Goal: Check status: Verify the current state of an ongoing process or item

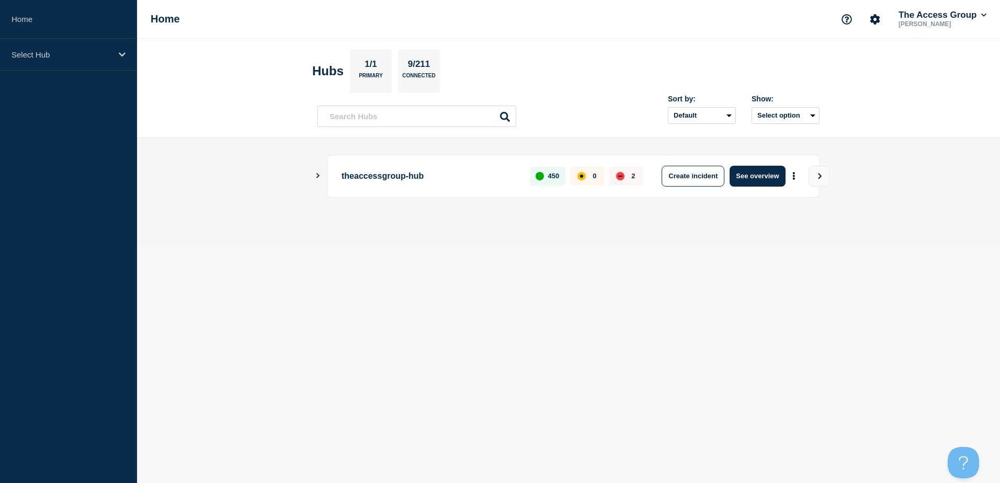
click at [316, 173] on icon "Show Connected Hubs" at bounding box center [317, 175] width 7 height 5
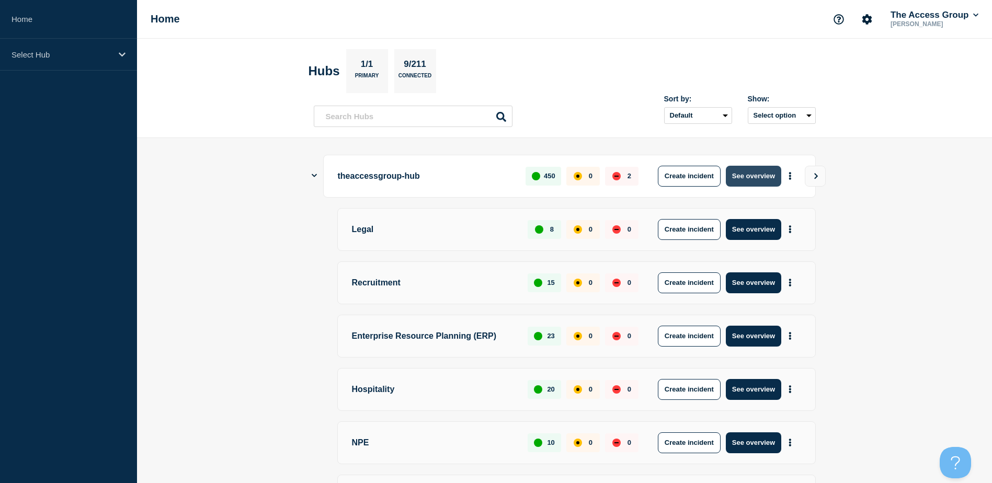
click at [747, 175] on button "See overview" at bounding box center [753, 176] width 55 height 21
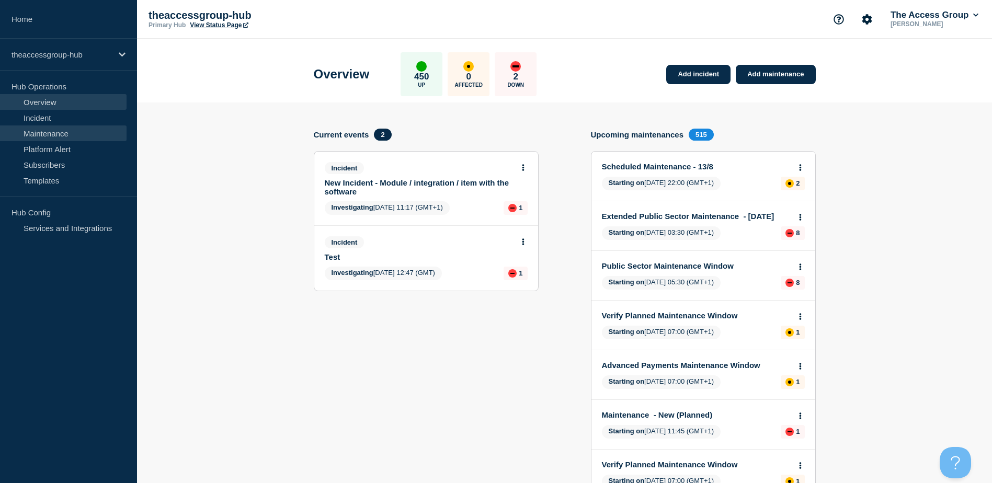
click at [61, 128] on link "Maintenance" at bounding box center [63, 134] width 127 height 16
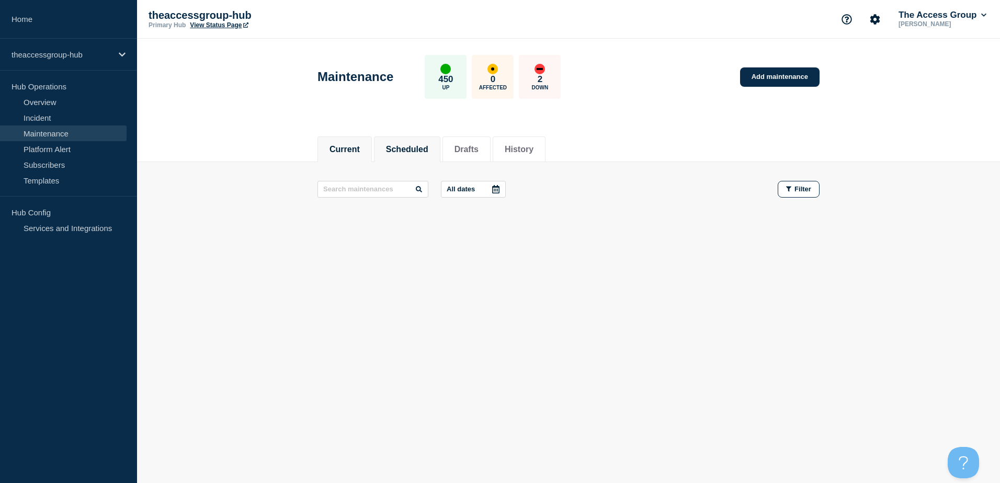
click at [411, 151] on button "Scheduled" at bounding box center [407, 149] width 42 height 9
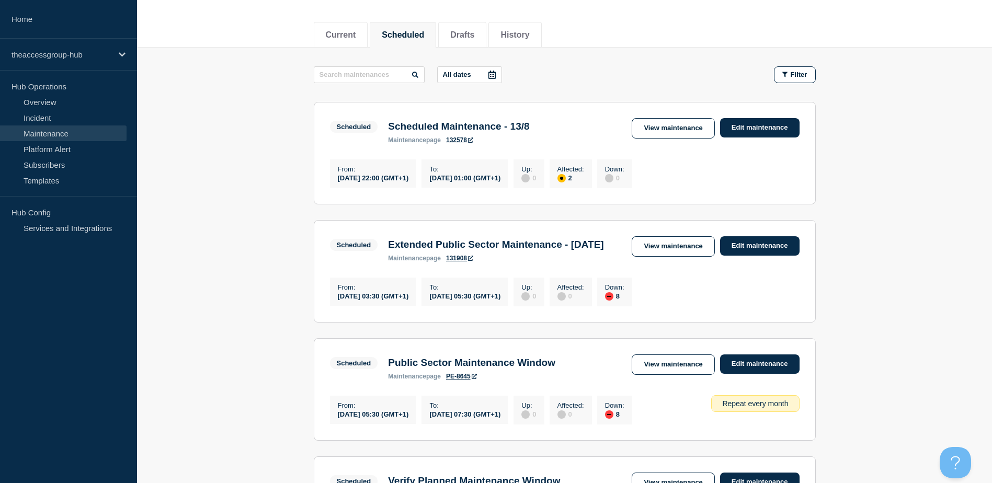
scroll to position [118, 0]
